Goal: Find contact information: Obtain details needed to contact an individual or organization

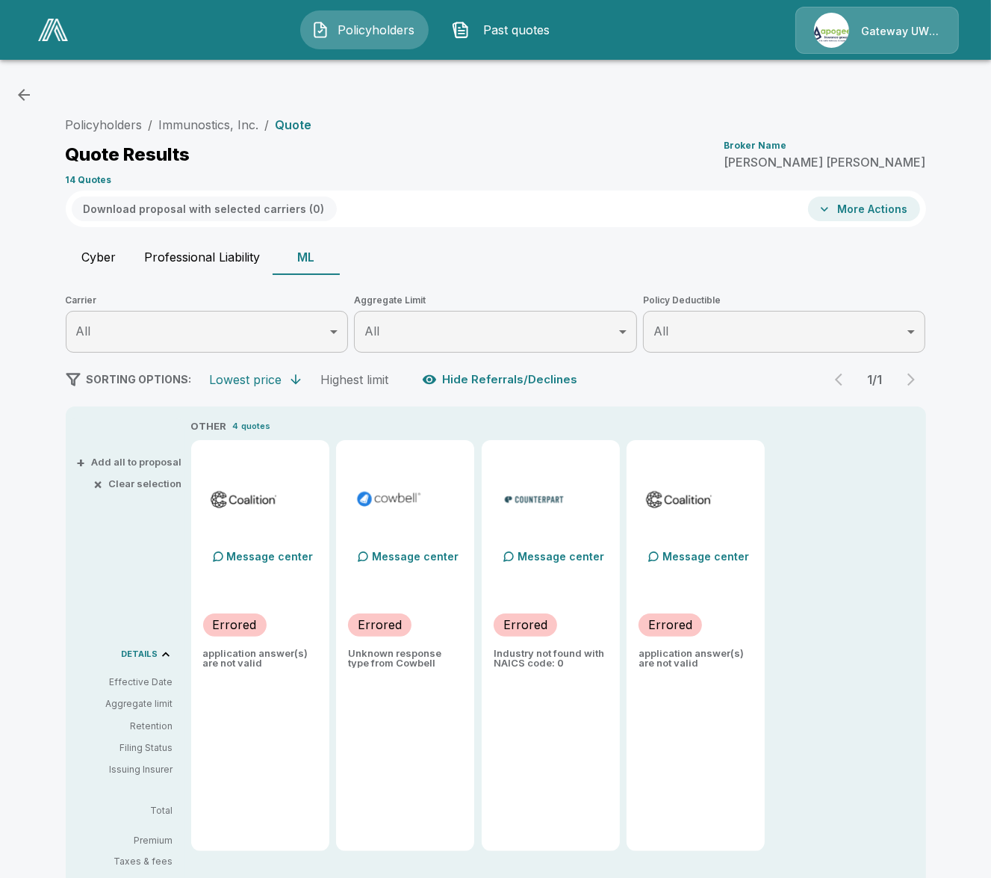
click at [61, 34] on img at bounding box center [53, 30] width 30 height 22
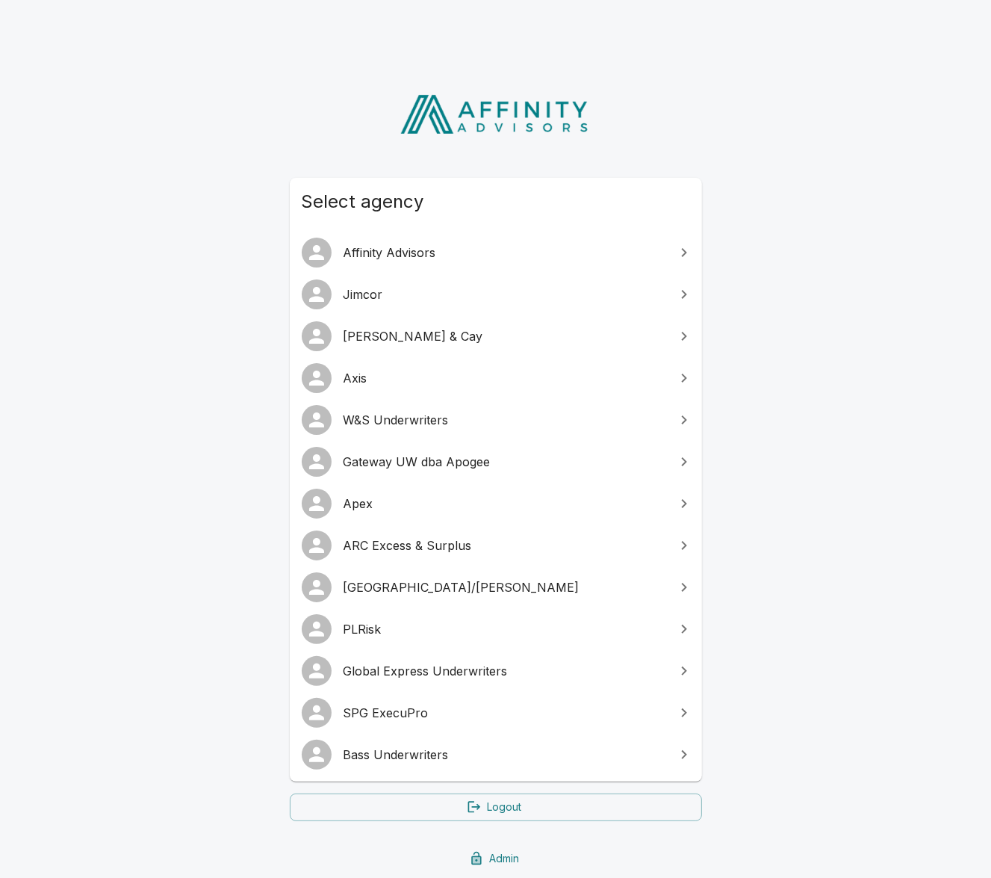
click at [466, 663] on span "Global Express Underwriters" at bounding box center [505, 671] width 323 height 18
click at [500, 722] on link "SPG ExecuPro" at bounding box center [496, 713] width 412 height 42
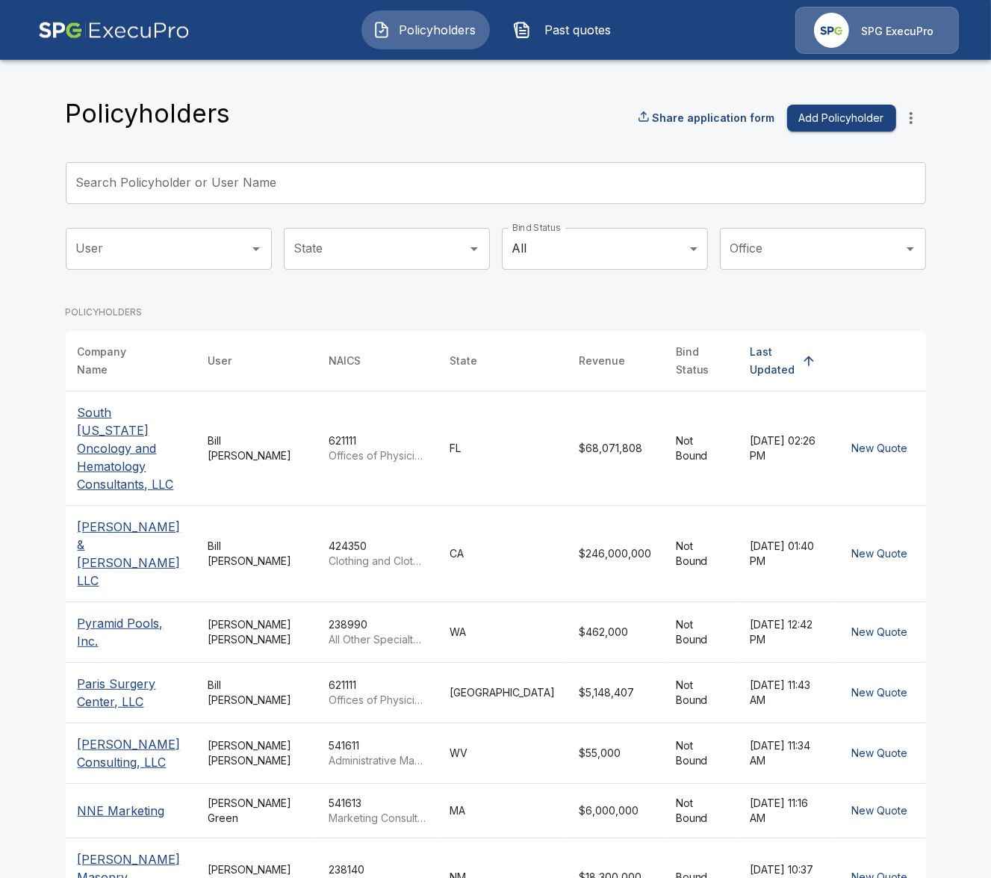
click at [330, 191] on input "Search Policyholder or User Name" at bounding box center [488, 183] width 844 height 42
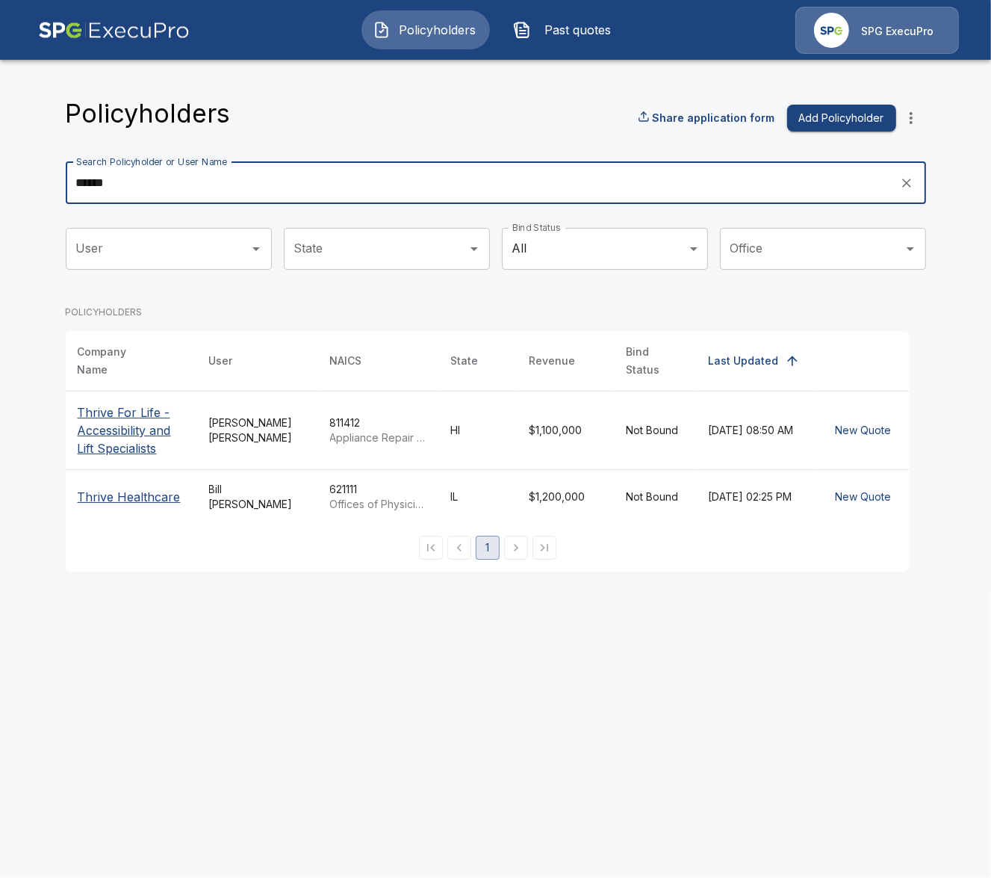
type input "******"
click at [98, 409] on p "Thrive For Life - Accessibility and Lift Specialists" at bounding box center [132, 430] width 108 height 54
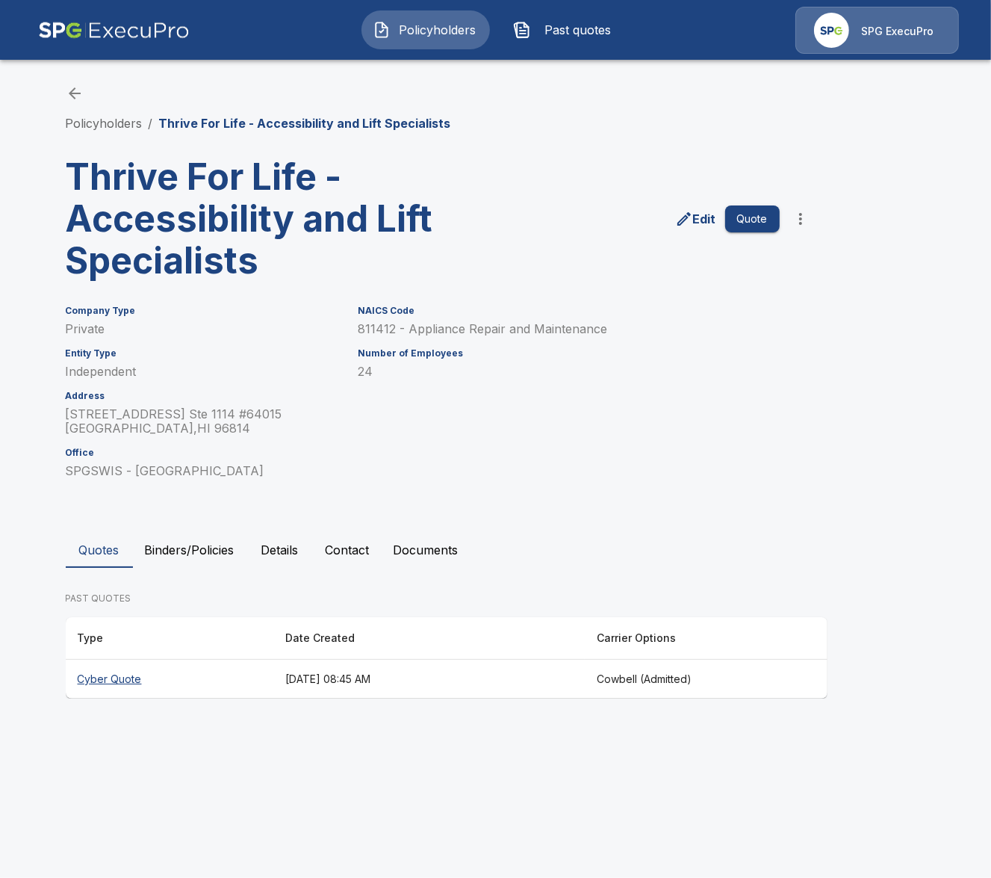
click at [303, 549] on button "Details" at bounding box center [280, 550] width 67 height 36
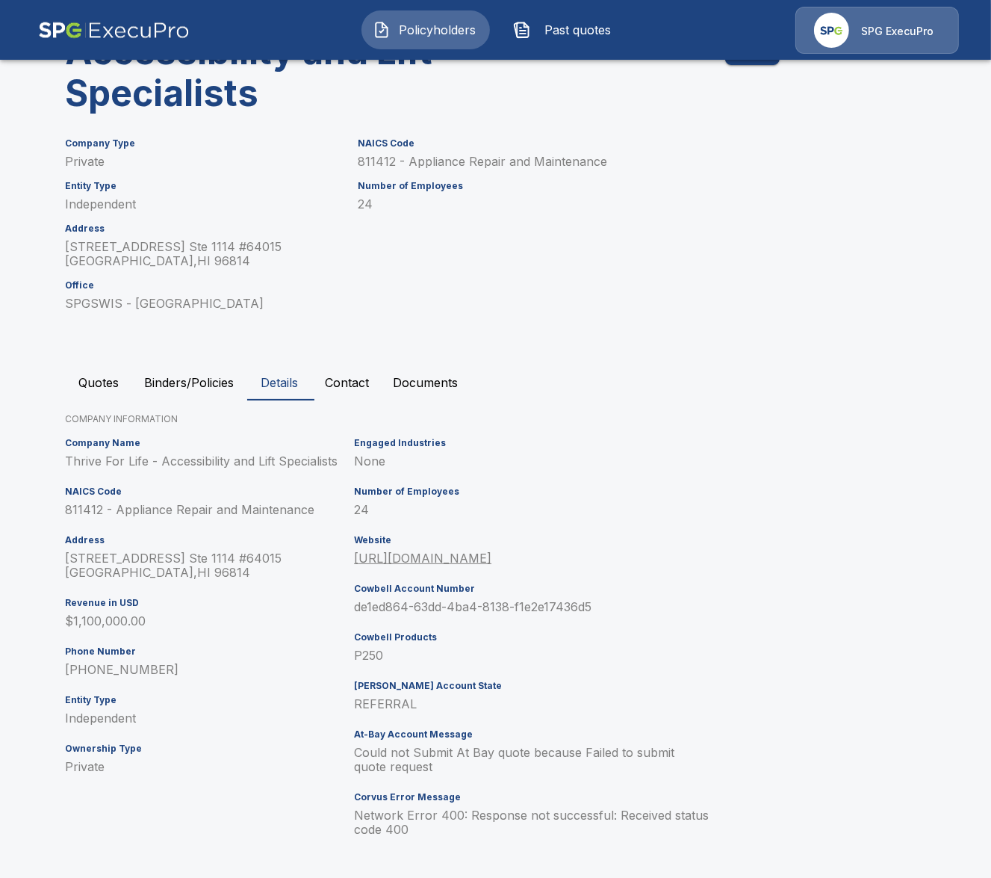
scroll to position [173, 0]
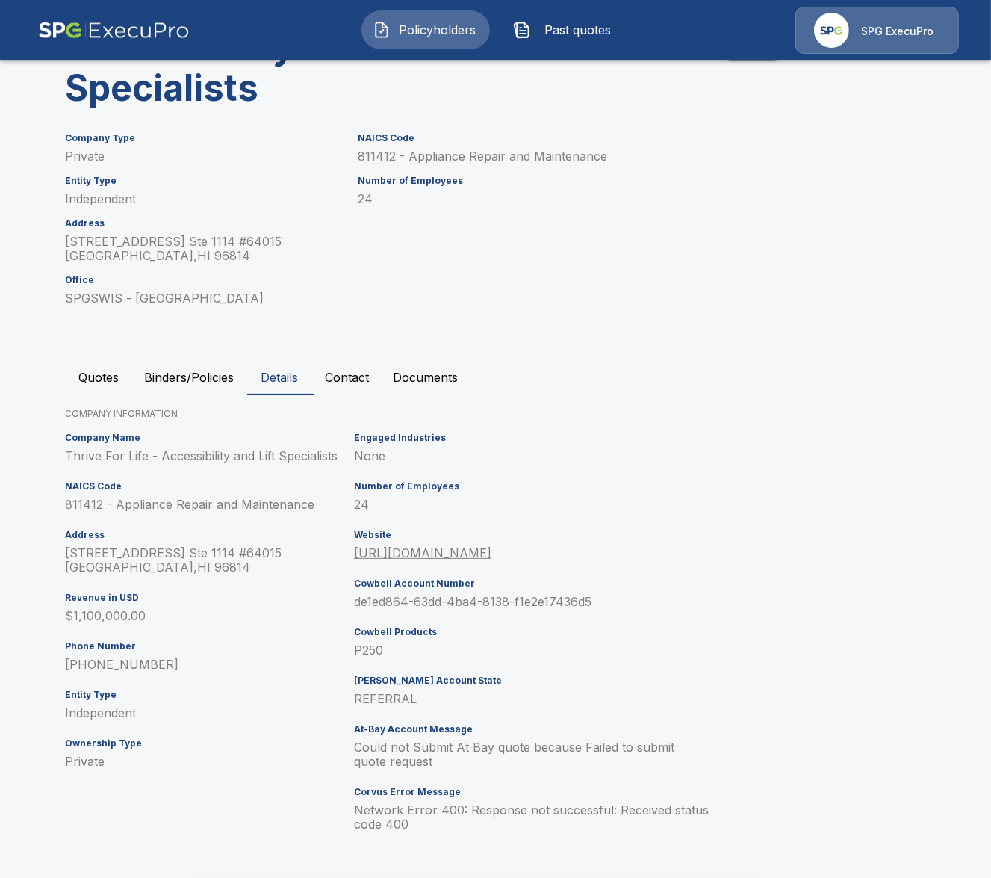
click at [791, 527] on div "Company Name Thrive For Life - Accessibility and Lift Specialists NAICS Code 81…" at bounding box center [493, 638] width 867 height 423
click at [61, 353] on div "Policyholders / Thrive For Life - Accessibility and Lift Specialists Thrive For…" at bounding box center [496, 380] width 896 height 994
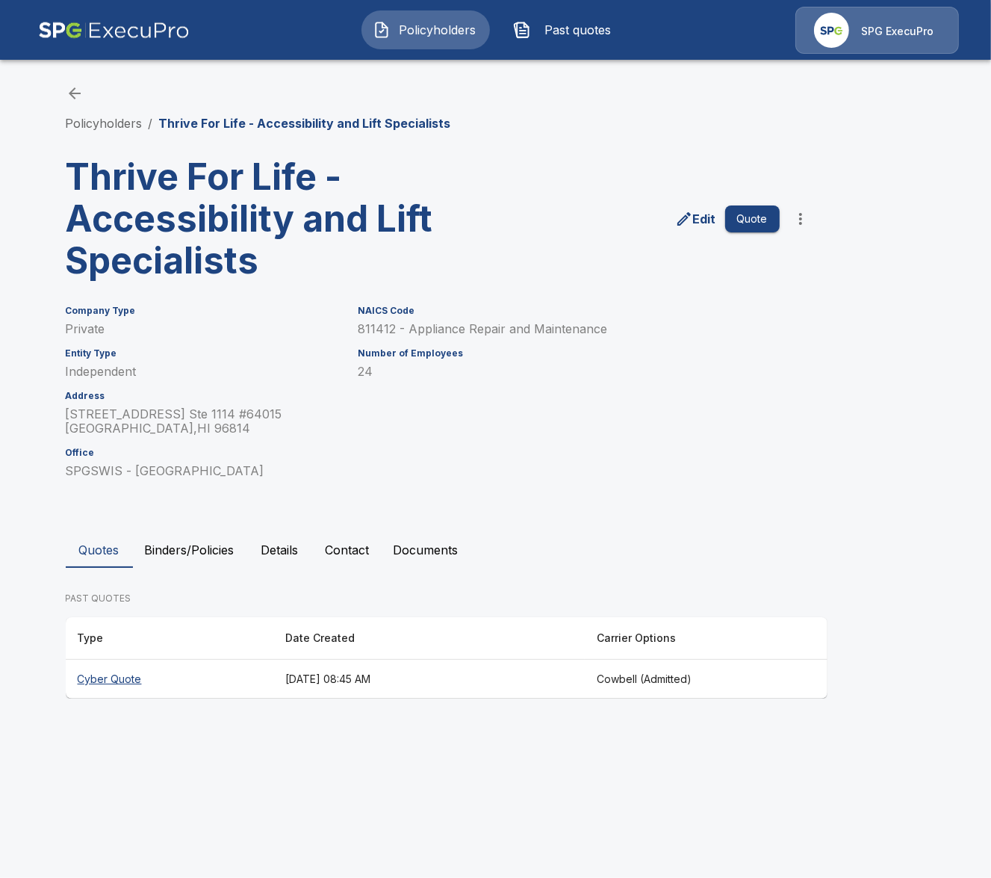
click at [252, 548] on button "Details" at bounding box center [280, 550] width 67 height 36
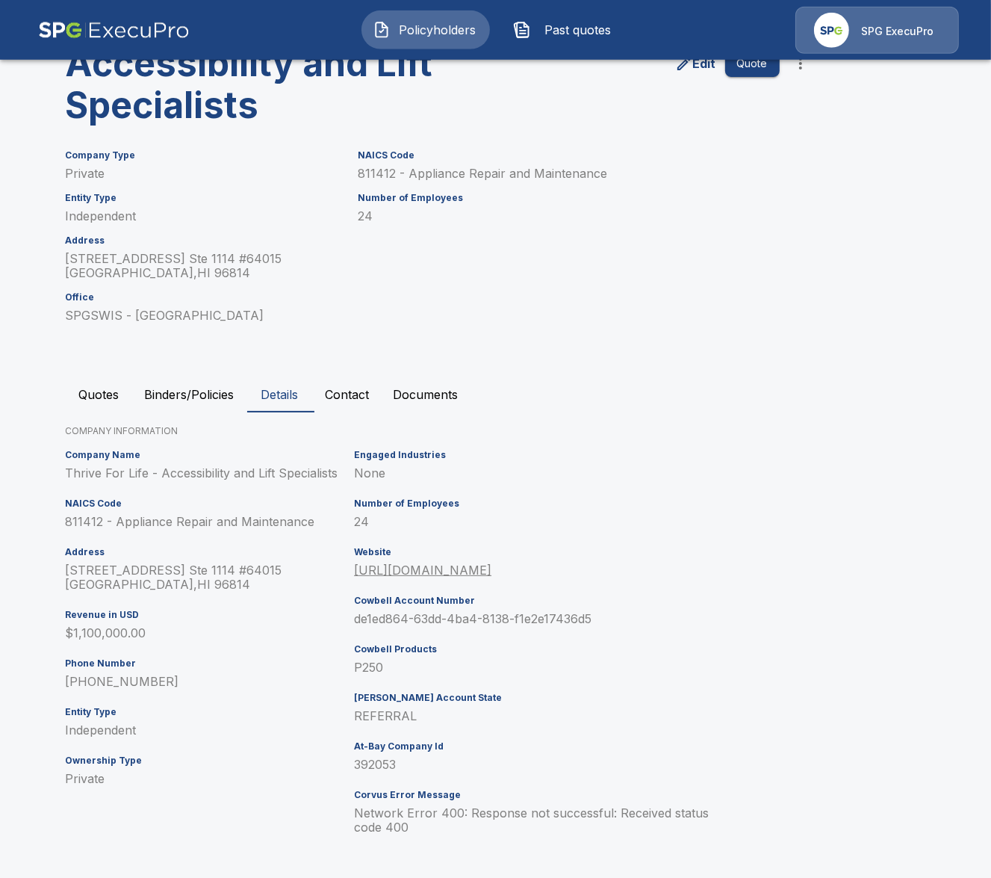
scroll to position [158, 0]
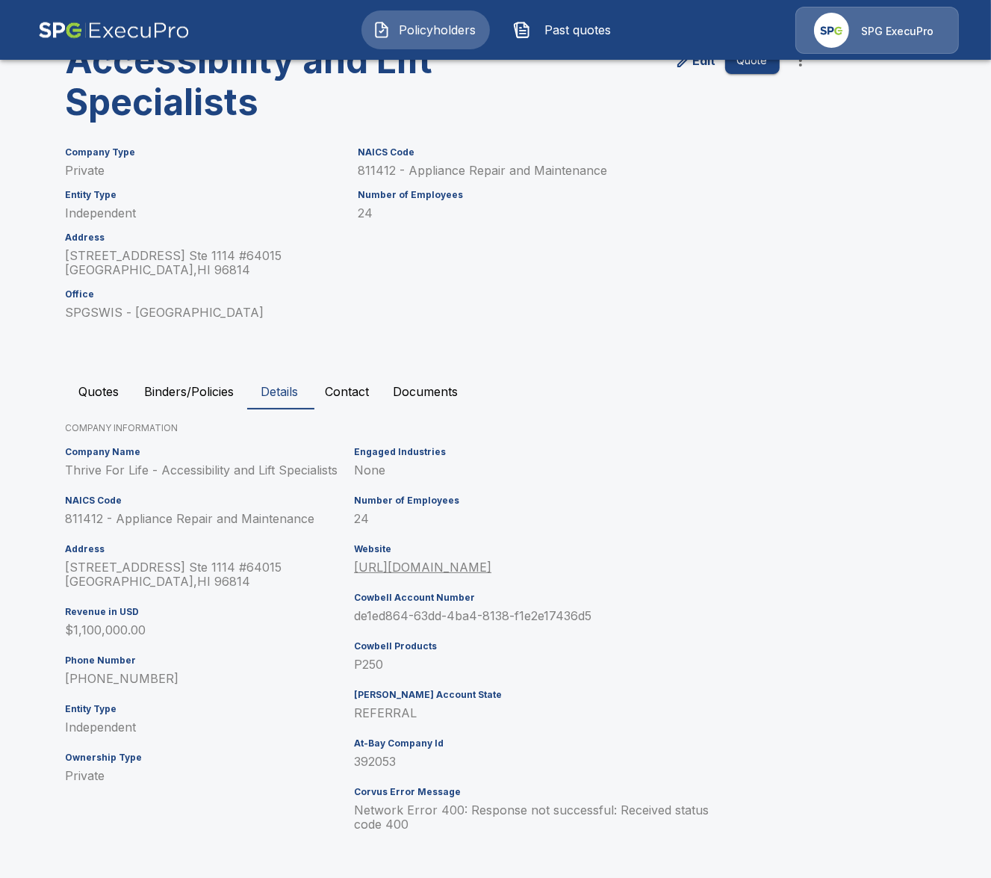
click at [200, 394] on button "Binders/Policies" at bounding box center [190, 391] width 114 height 36
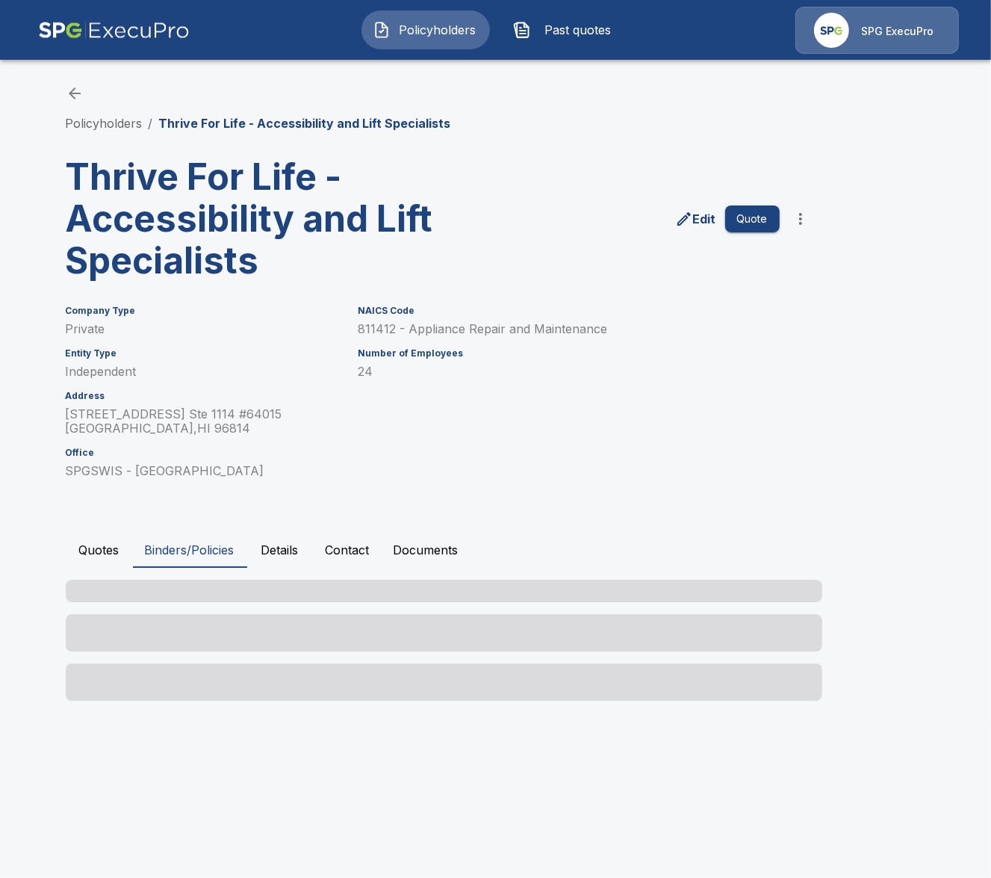
scroll to position [0, 0]
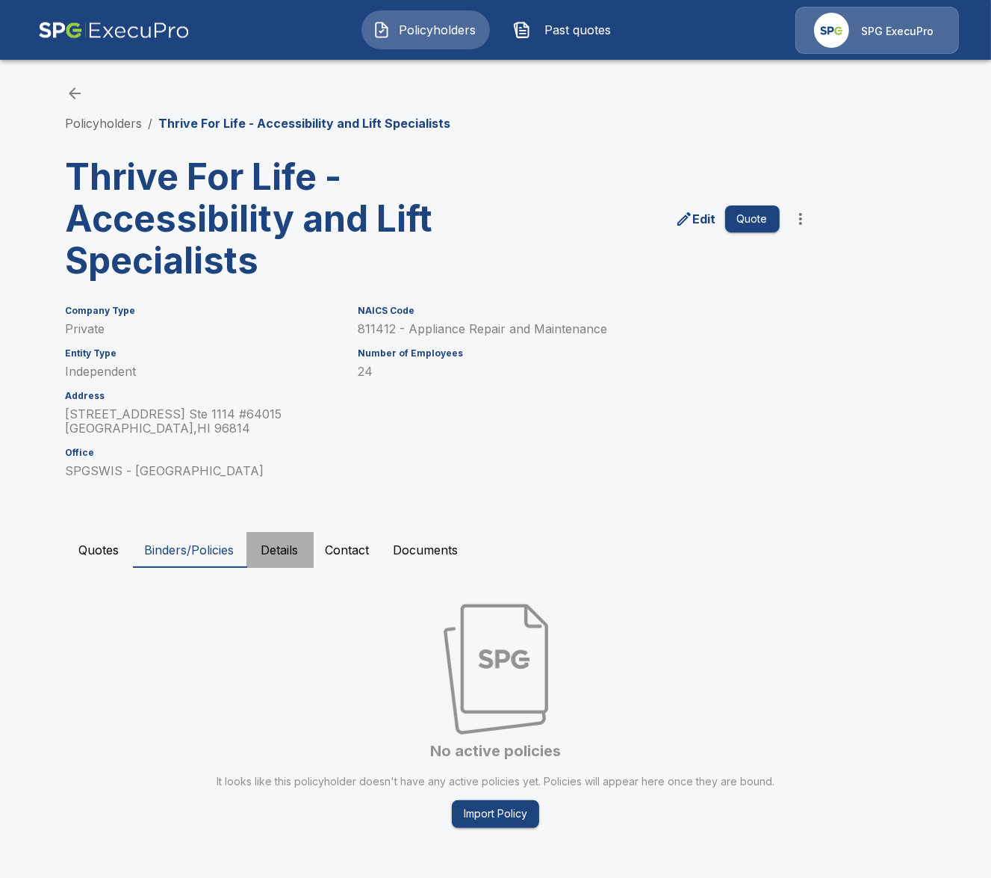
click at [283, 548] on button "Details" at bounding box center [280, 550] width 67 height 36
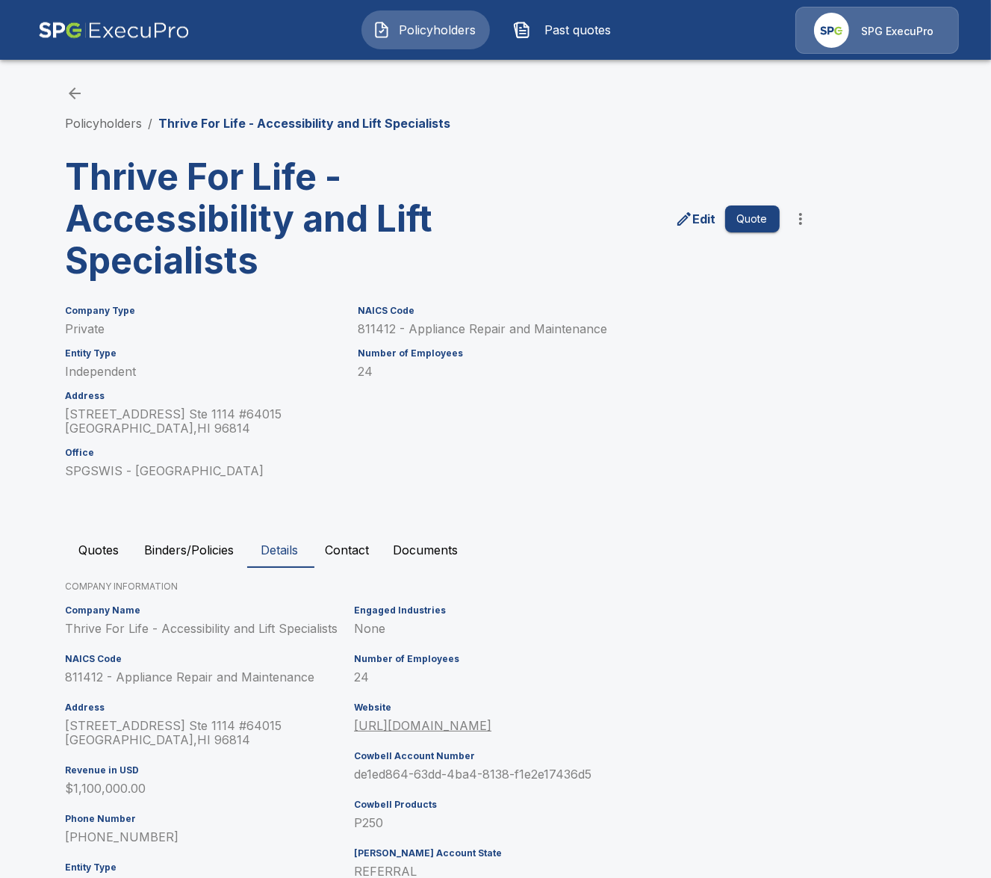
click at [347, 551] on button "Contact" at bounding box center [348, 550] width 68 height 36
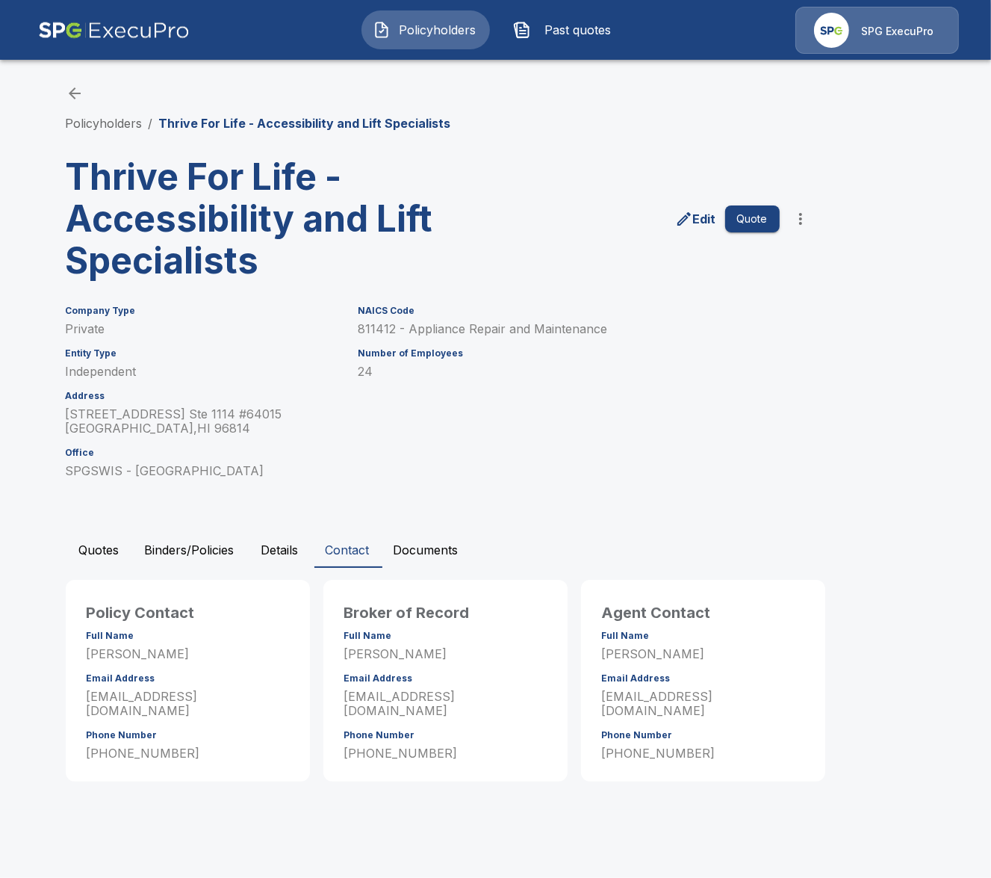
click at [693, 698] on p "amitchell@spgswis.com" at bounding box center [703, 703] width 202 height 28
click at [694, 698] on p "amitchell@spgswis.com" at bounding box center [703, 703] width 202 height 28
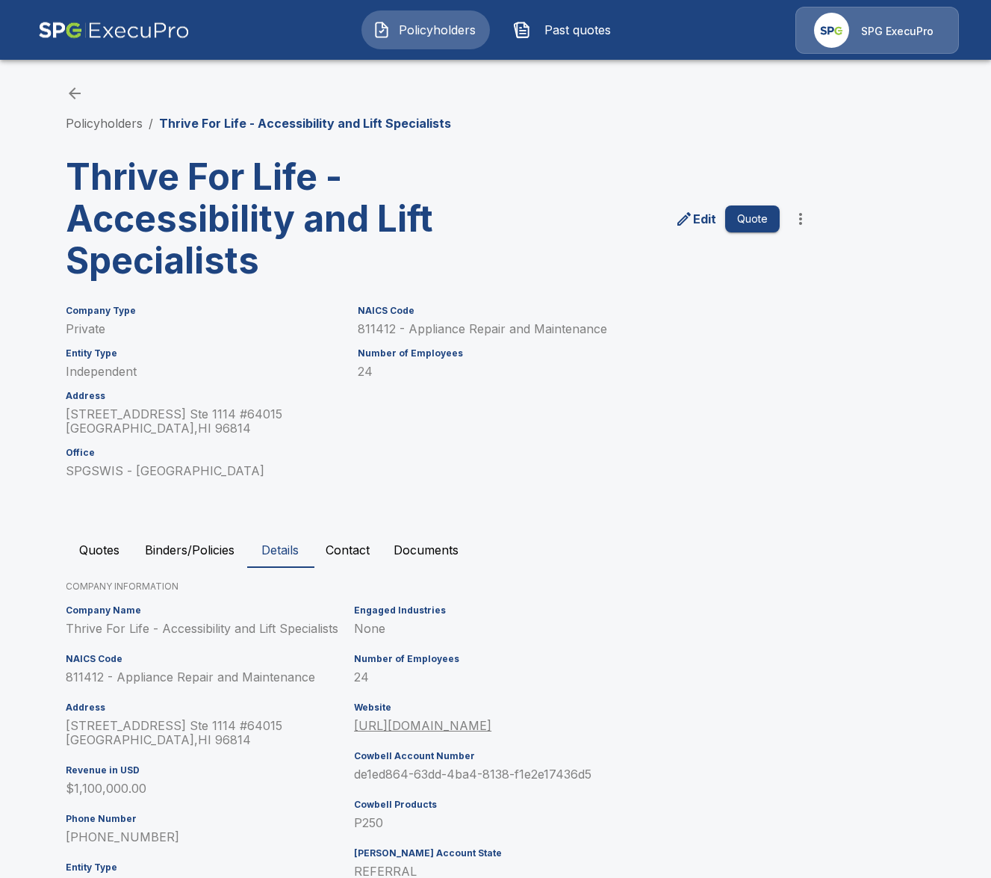
scroll to position [173, 0]
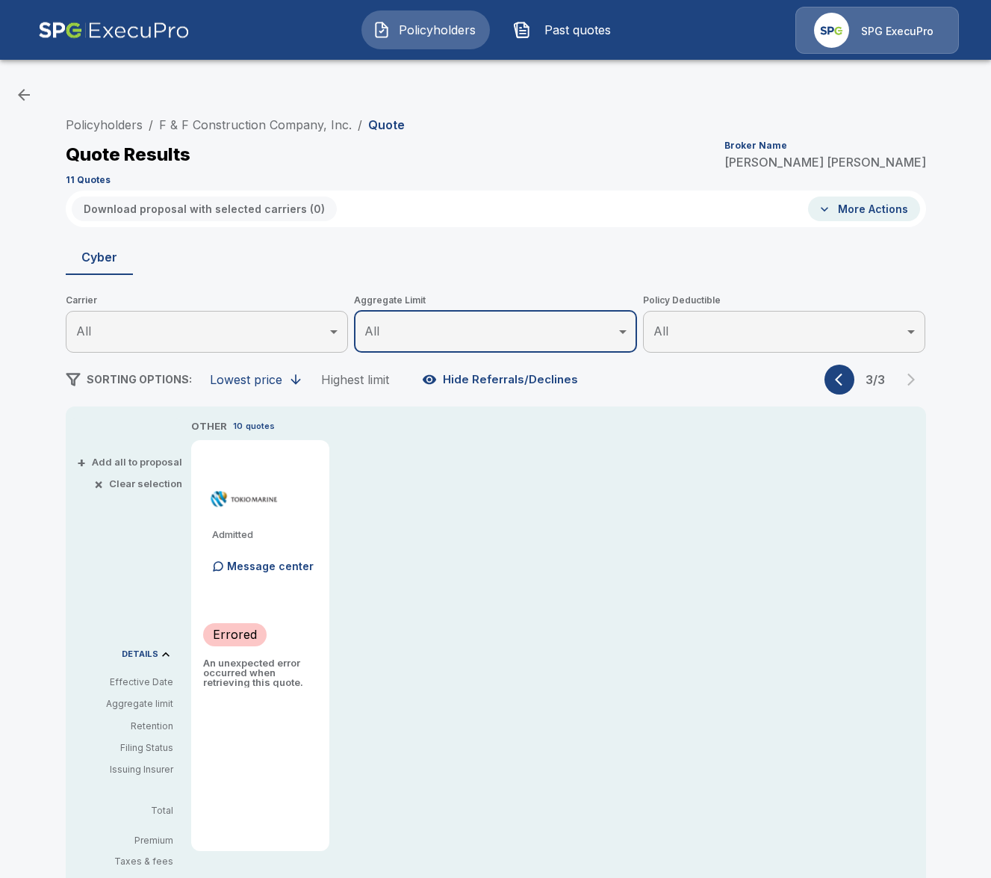
scroll to position [197, 0]
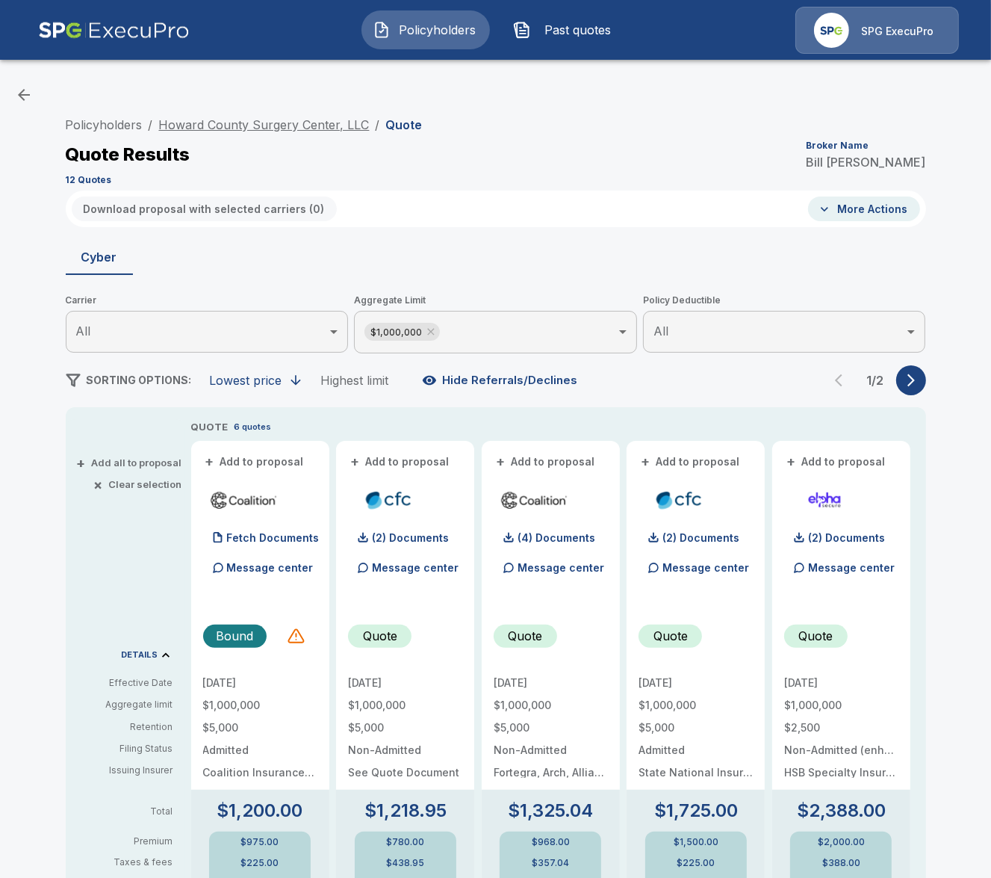
click at [279, 123] on link "Howard County Surgery Center, LLC" at bounding box center [264, 124] width 211 height 15
